Goal: Find specific page/section: Find specific page/section

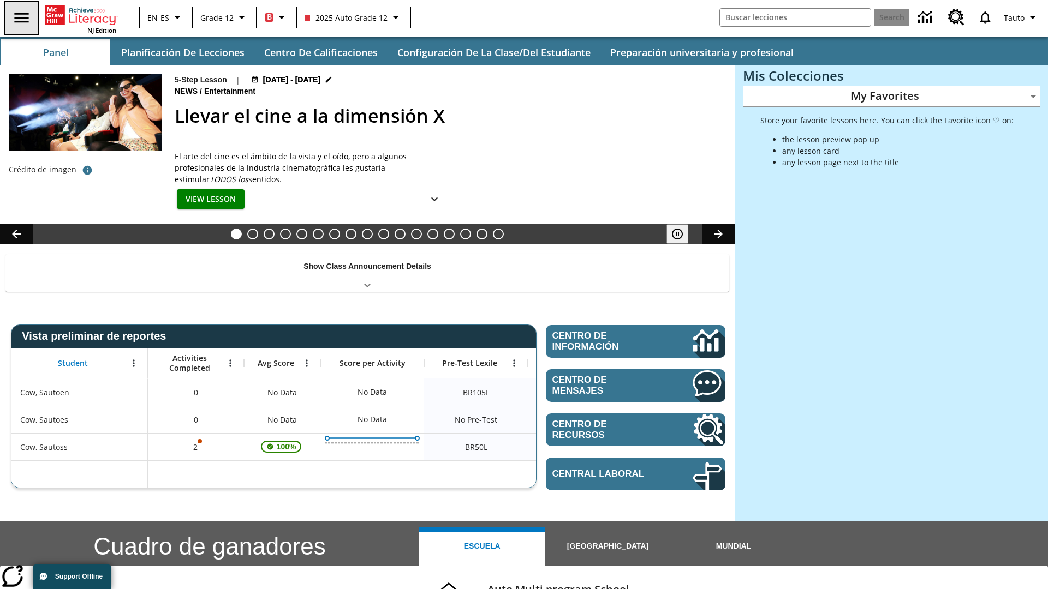
click at [20, 17] on icon "Abrir el menú lateral" at bounding box center [21, 18] width 14 height 10
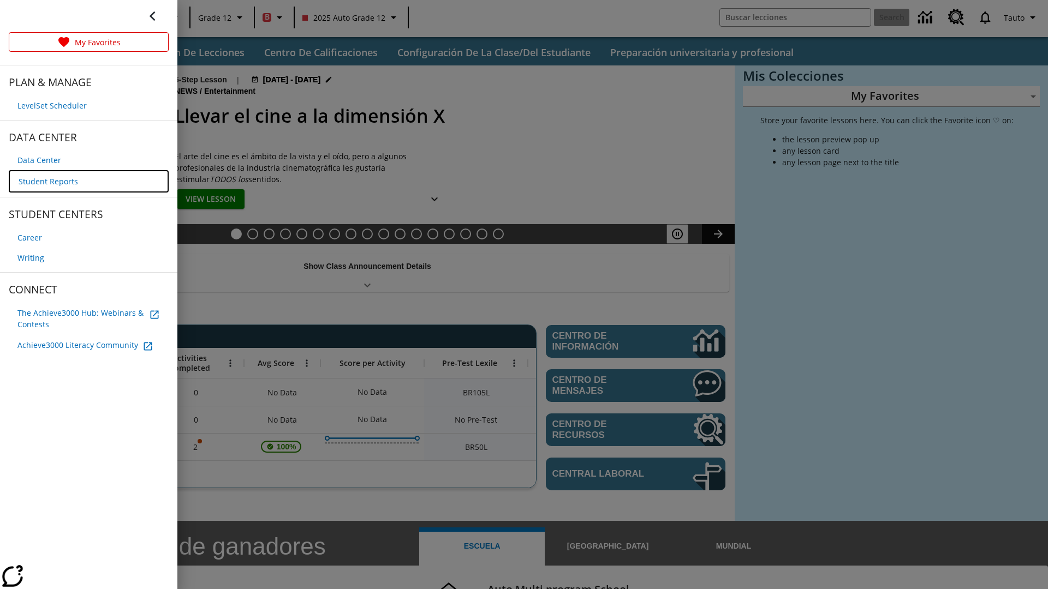
click at [47, 180] on span "Student Reports" at bounding box center [48, 181] width 59 height 11
